Goal: Navigation & Orientation: Find specific page/section

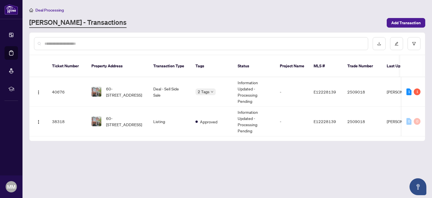
click at [183, 12] on div "Deal Processing" at bounding box center [227, 10] width 396 height 6
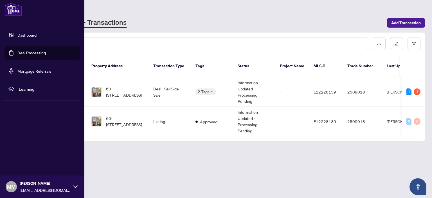
click at [29, 35] on link "Dashboard" at bounding box center [26, 34] width 19 height 5
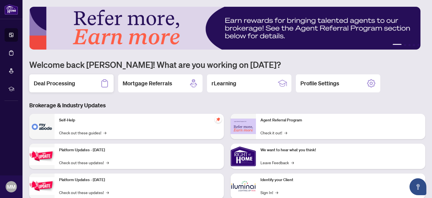
click at [68, 84] on h2 "Deal Processing" at bounding box center [54, 83] width 41 height 8
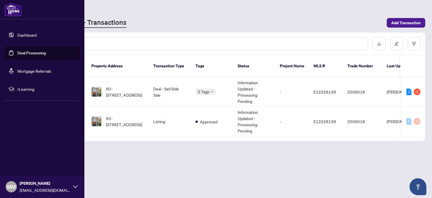
click at [28, 36] on link "Dashboard" at bounding box center [26, 34] width 19 height 5
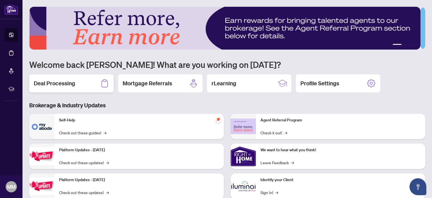
click at [66, 85] on h2 "Deal Processing" at bounding box center [54, 83] width 41 height 8
